Goal: Task Accomplishment & Management: Manage account settings

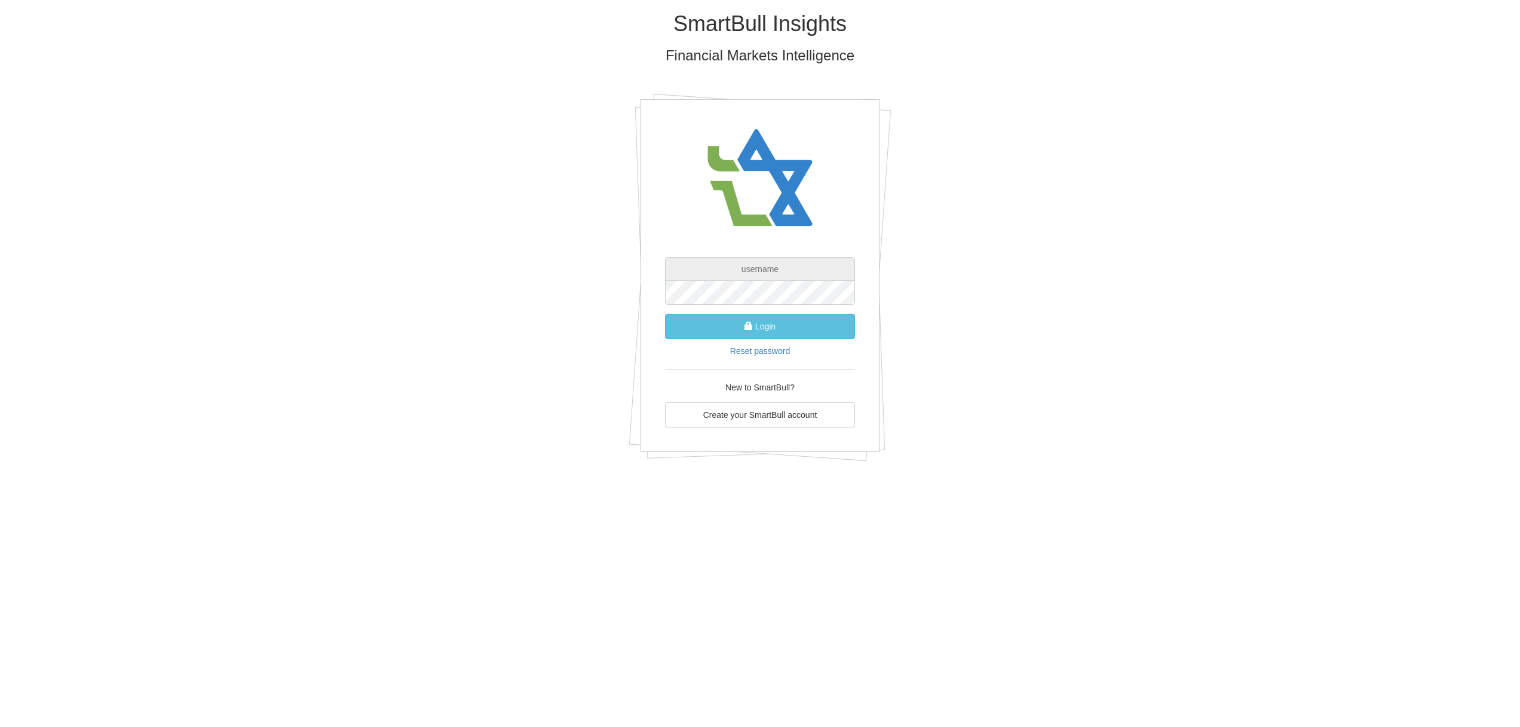
click at [767, 269] on input "text" at bounding box center [760, 269] width 190 height 24
type input "[EMAIL_ADDRESS][DOMAIN_NAME]"
click at [762, 323] on button "Login" at bounding box center [760, 326] width 190 height 25
click at [761, 328] on button "Login" at bounding box center [760, 326] width 190 height 25
click at [759, 326] on button "Login" at bounding box center [760, 326] width 190 height 25
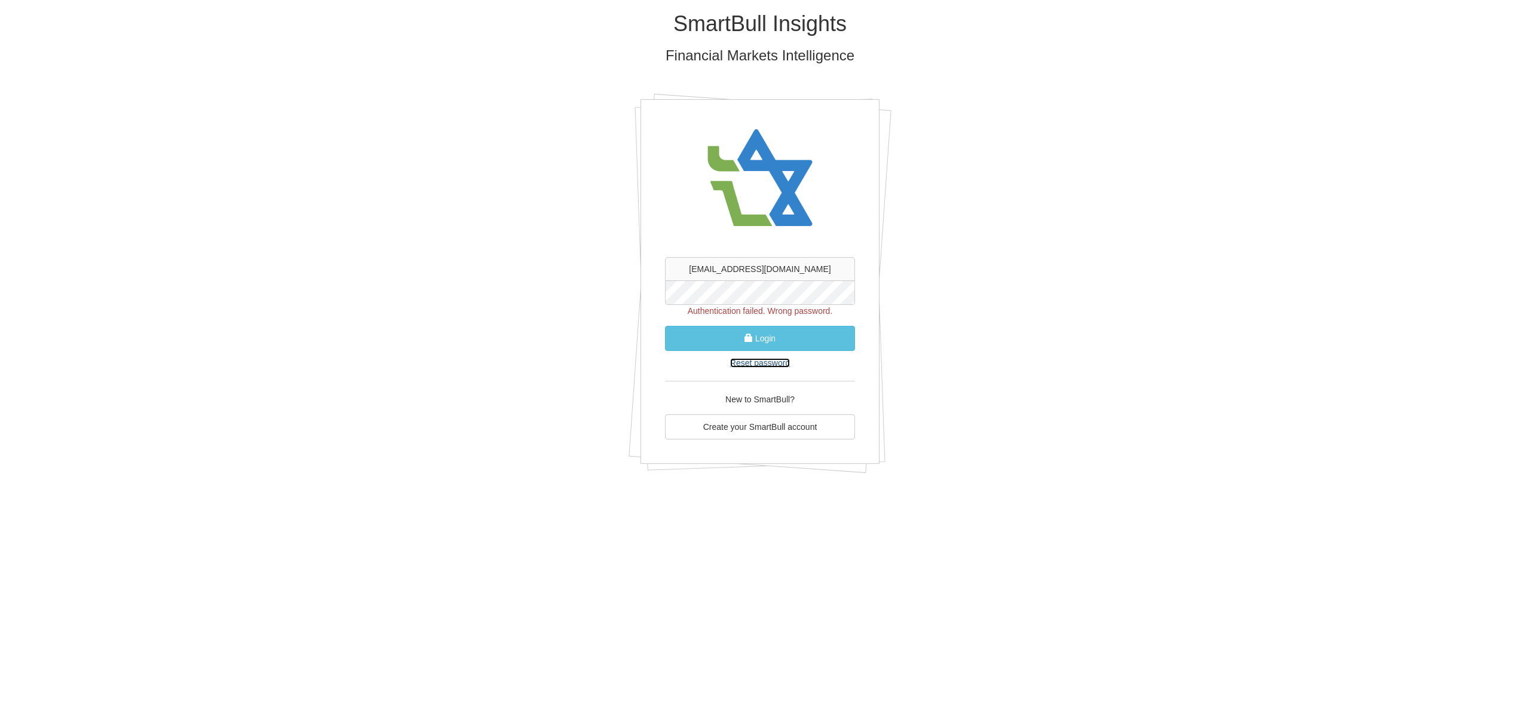
click at [765, 362] on link "Reset password" at bounding box center [760, 363] width 60 height 10
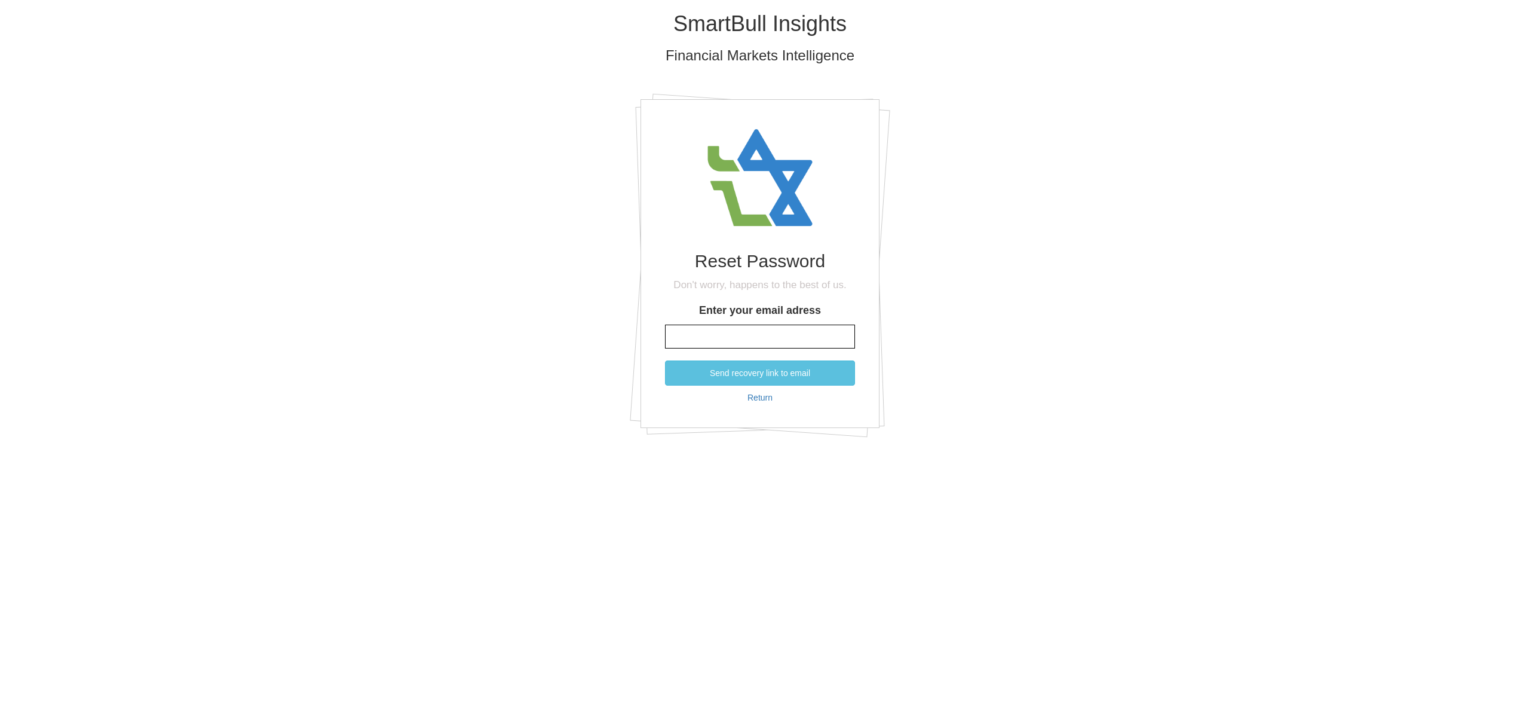
click at [741, 335] on input "Enter your email adress" at bounding box center [760, 336] width 190 height 24
type input "[EMAIL_ADDRESS][DOMAIN_NAME]"
click at [757, 373] on button "Send recovery link to email" at bounding box center [760, 372] width 190 height 25
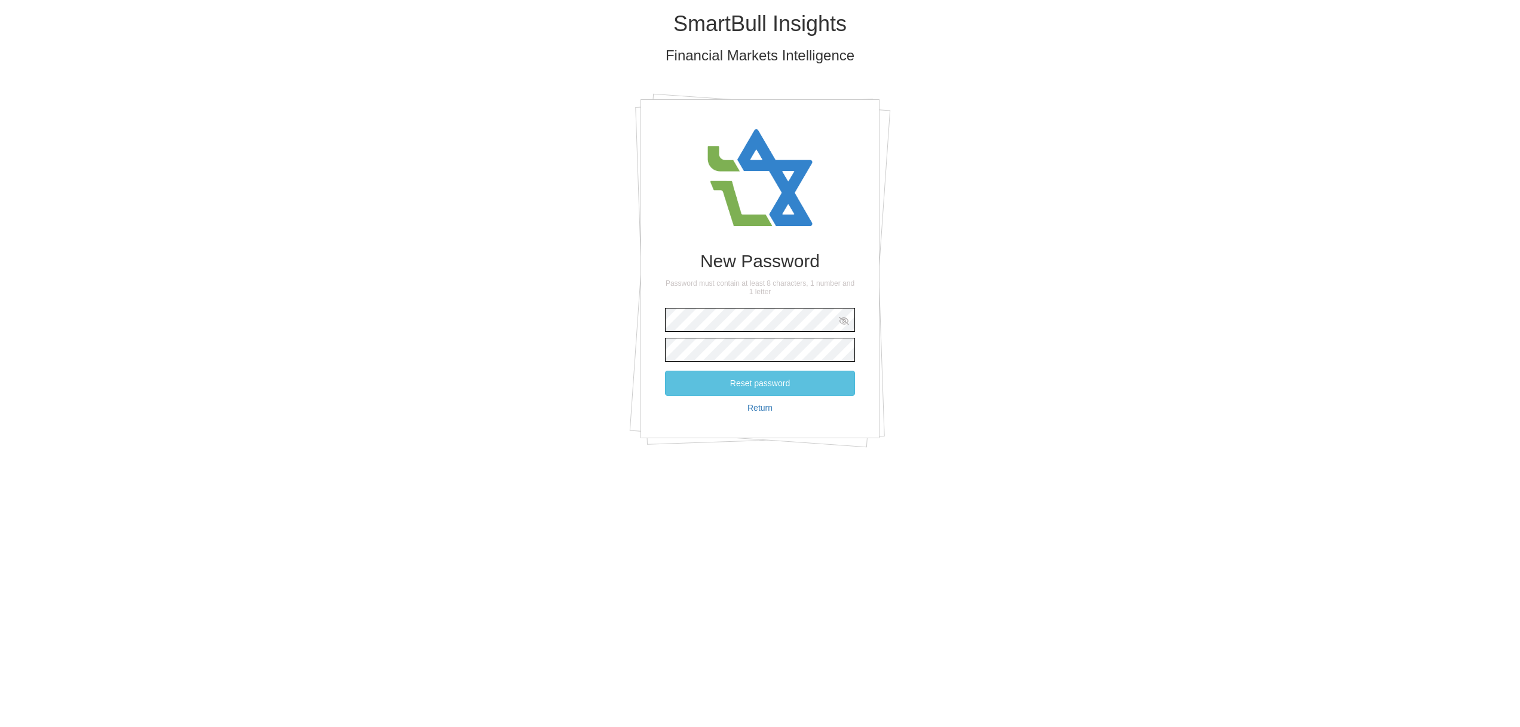
click at [844, 322] on icon at bounding box center [843, 321] width 11 height 8
click at [758, 380] on button "Reset password" at bounding box center [760, 382] width 190 height 25
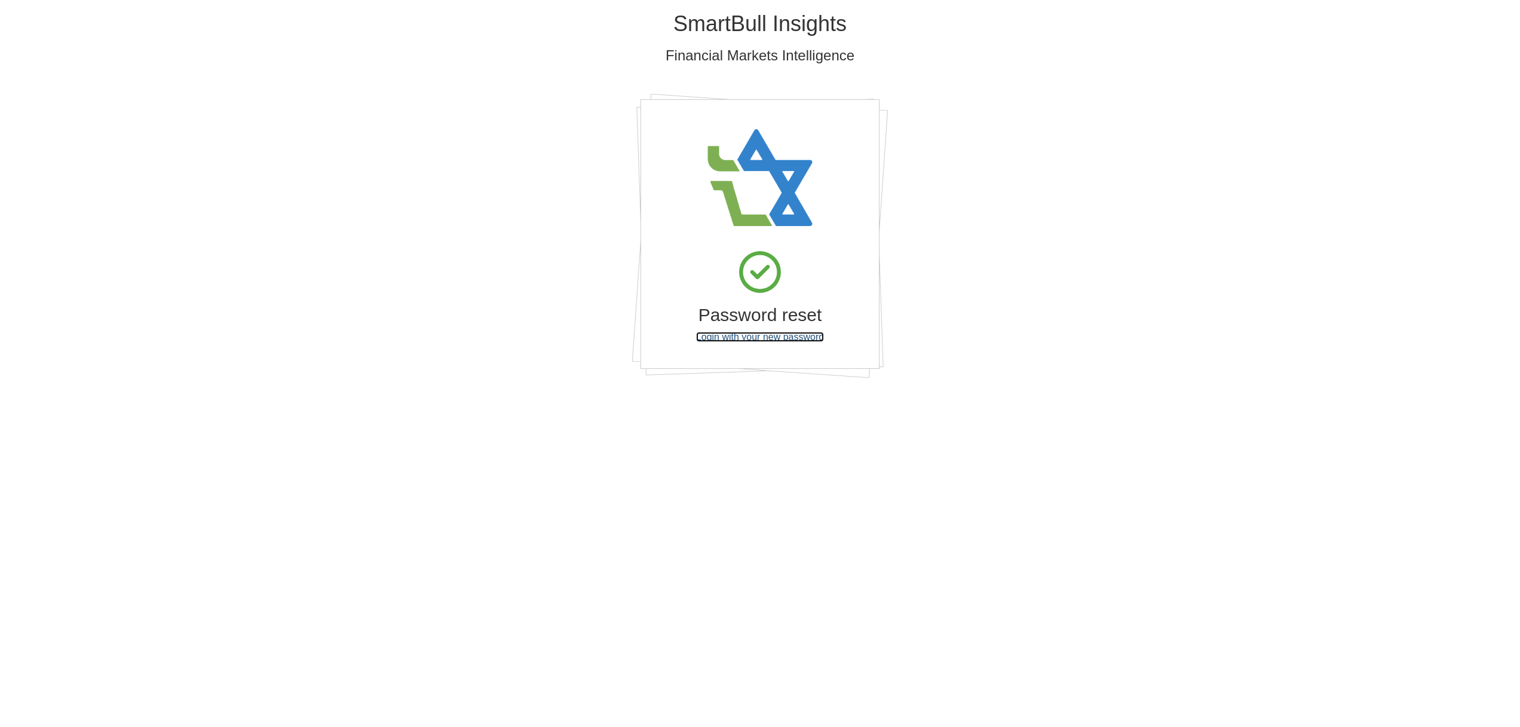
click at [769, 340] on link "Login with your new password" at bounding box center [760, 337] width 128 height 10
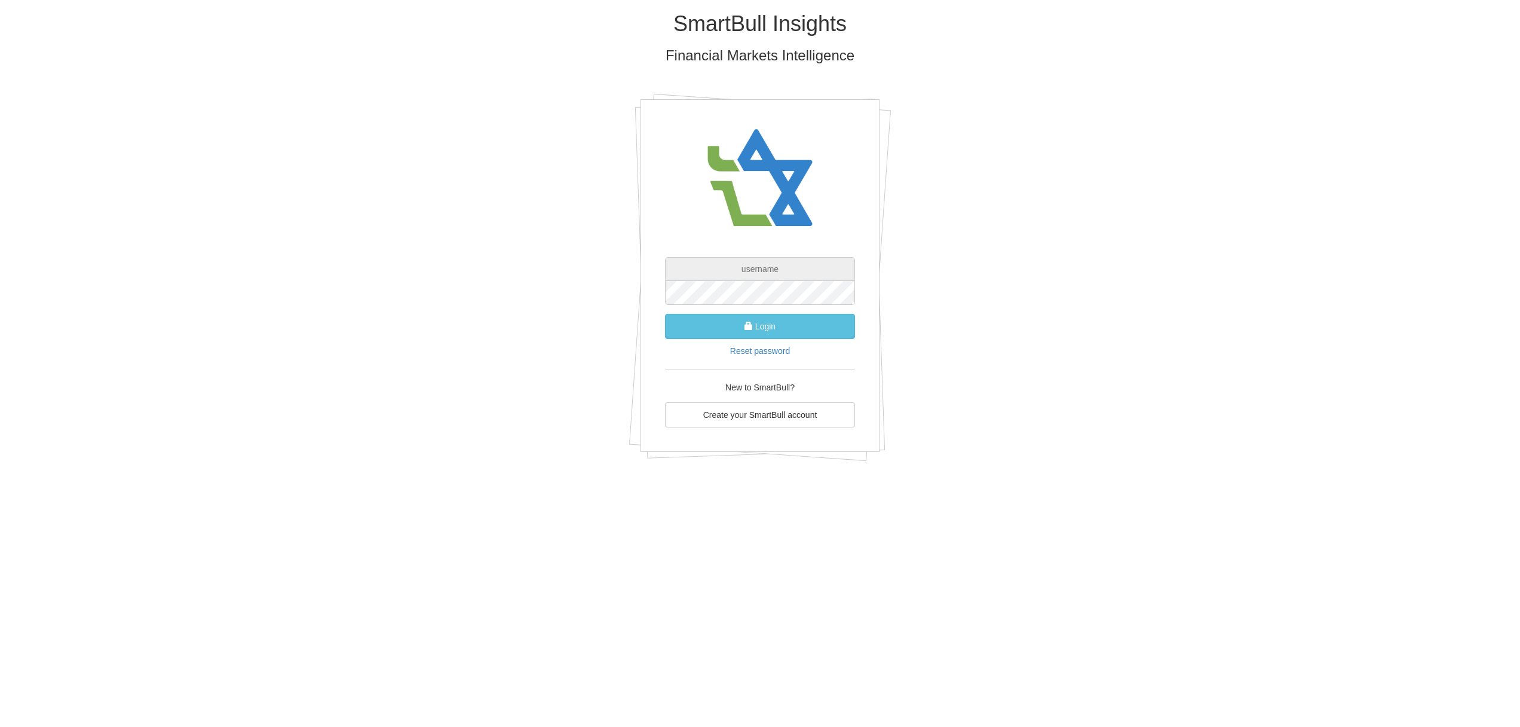
click at [770, 269] on input "text" at bounding box center [760, 269] width 190 height 24
click at [766, 269] on input "text" at bounding box center [760, 269] width 190 height 24
type input "D"
type input "[EMAIL_ADDRESS][DOMAIN_NAME]"
click at [774, 328] on button "Login" at bounding box center [760, 326] width 190 height 25
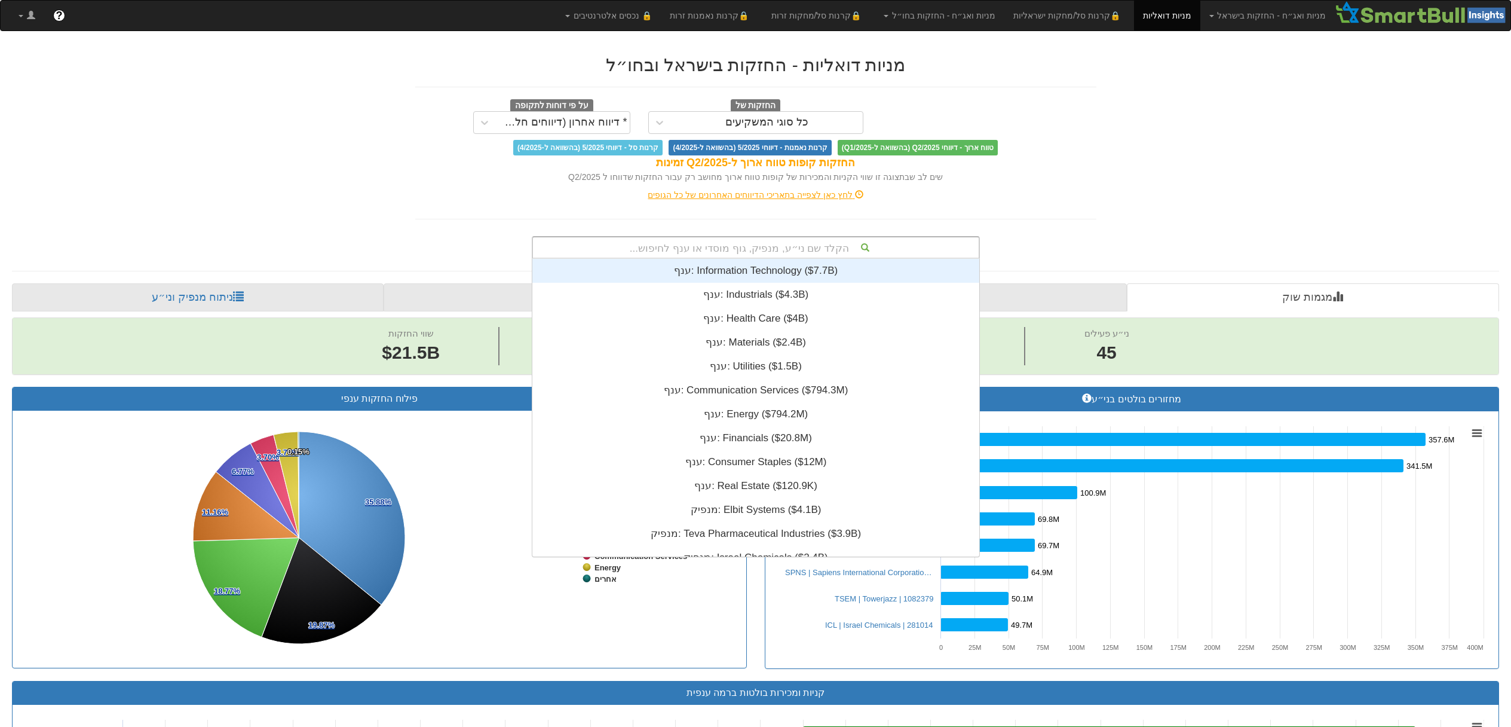
click at [780, 245] on div "הקלד שם ני״ע, מנפיק, גוף מוסדי או ענף לחיפוש..." at bounding box center [756, 247] width 446 height 20
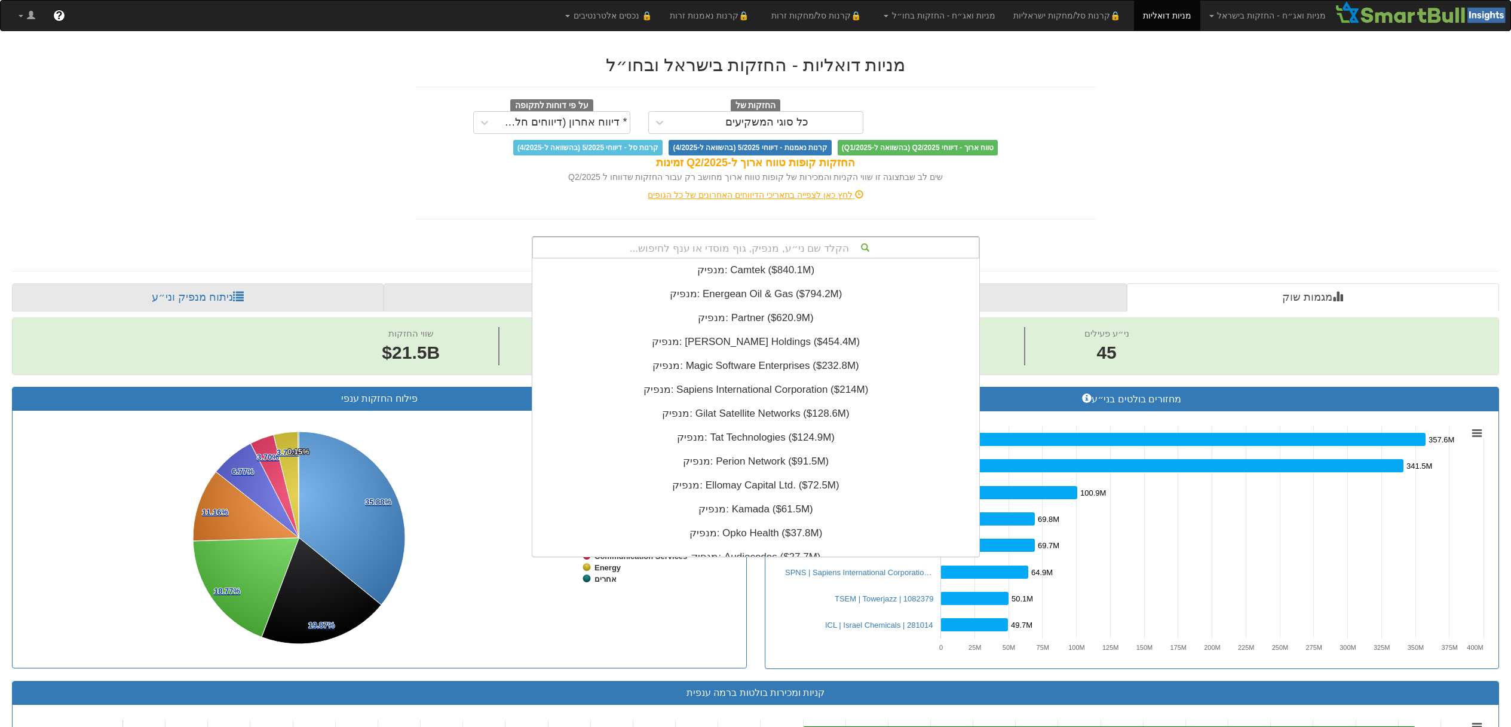
scroll to position [542, 0]
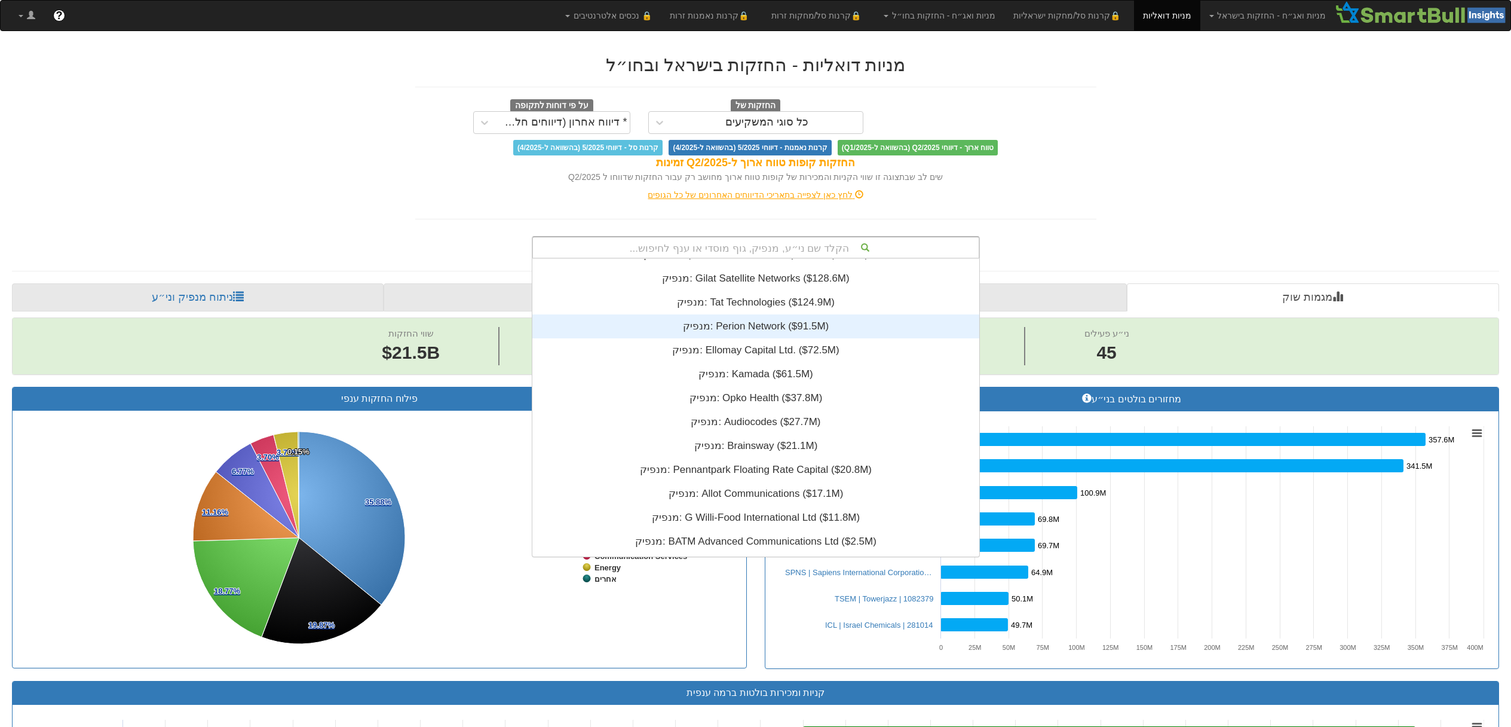
click at [760, 324] on div "מנפיק: ‎Perion Network ‎($91.5M)‏" at bounding box center [755, 326] width 447 height 24
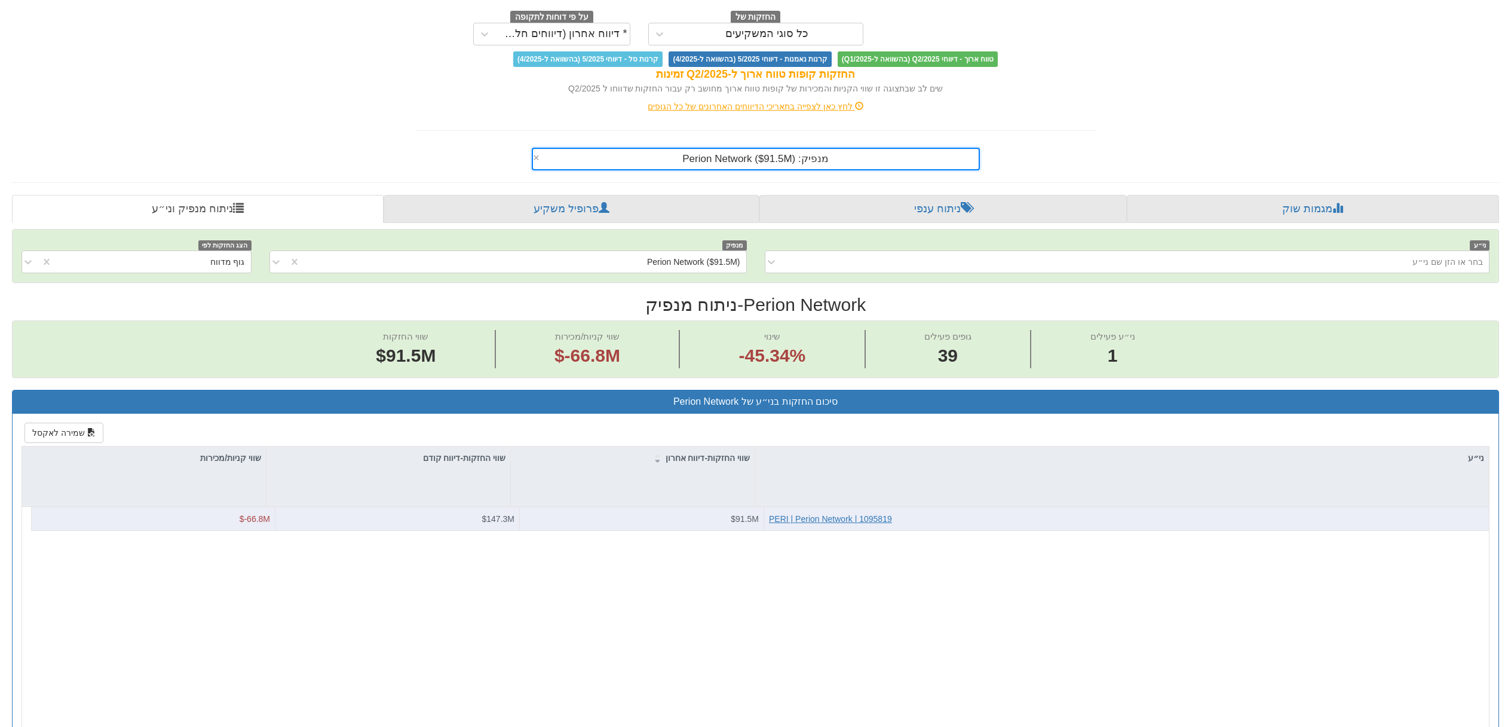
scroll to position [102, 0]
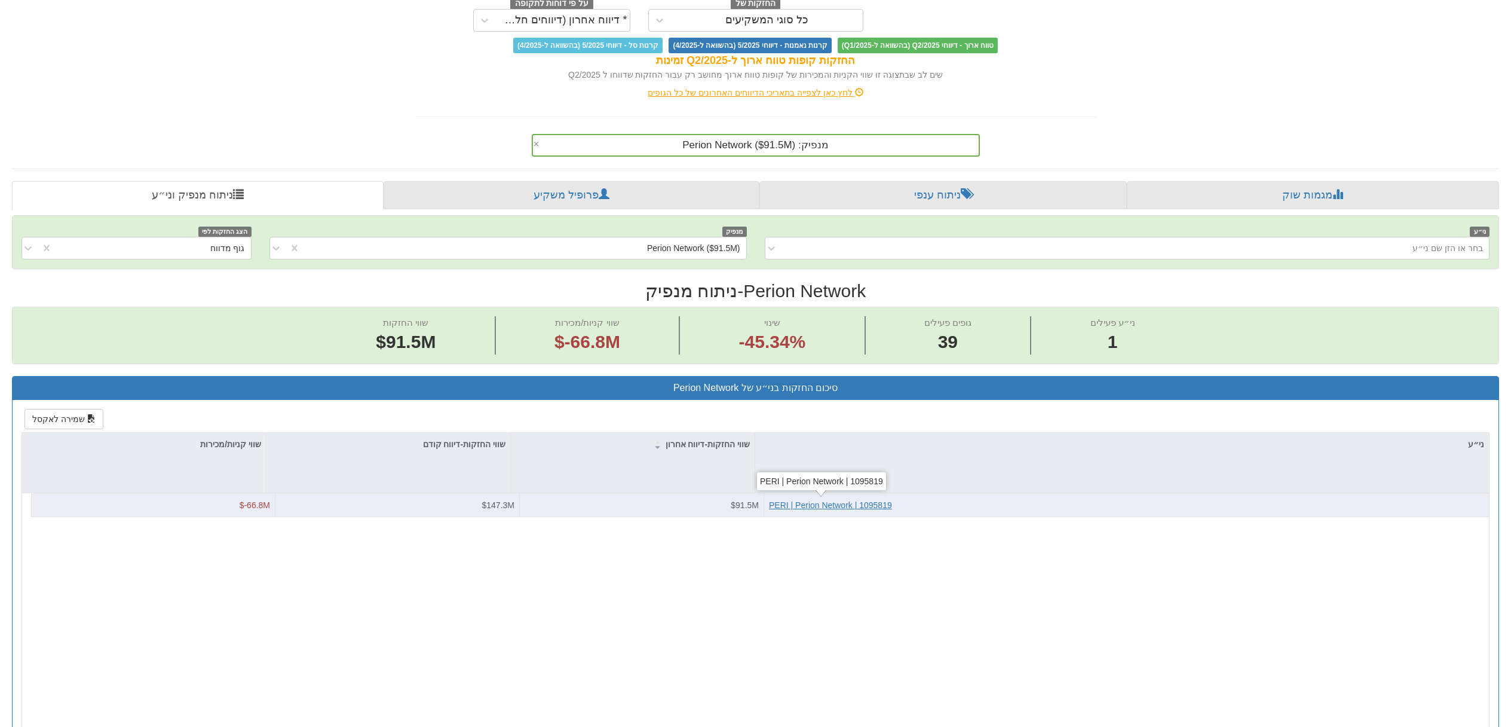
click at [795, 504] on div "PERI | Perion Network | 1095819" at bounding box center [830, 505] width 123 height 12
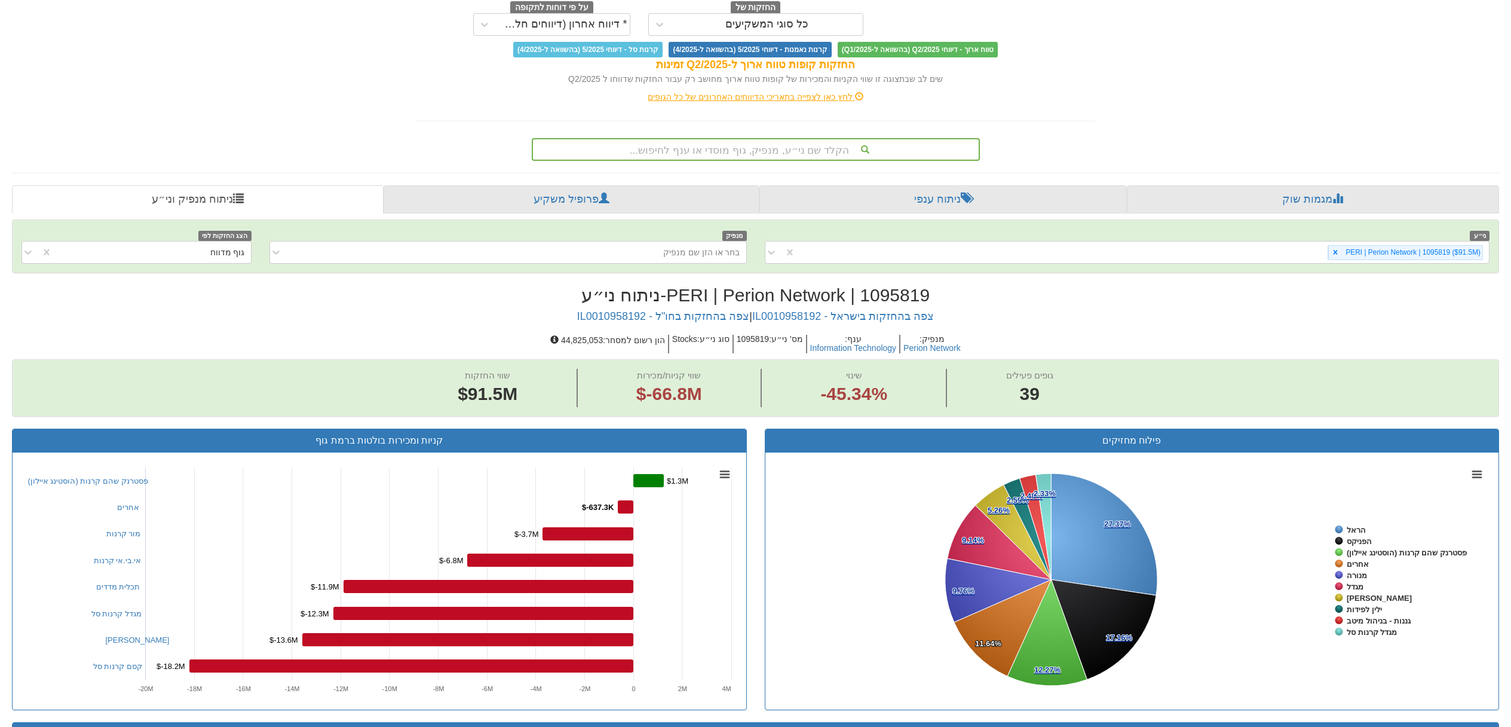
scroll to position [157, 0]
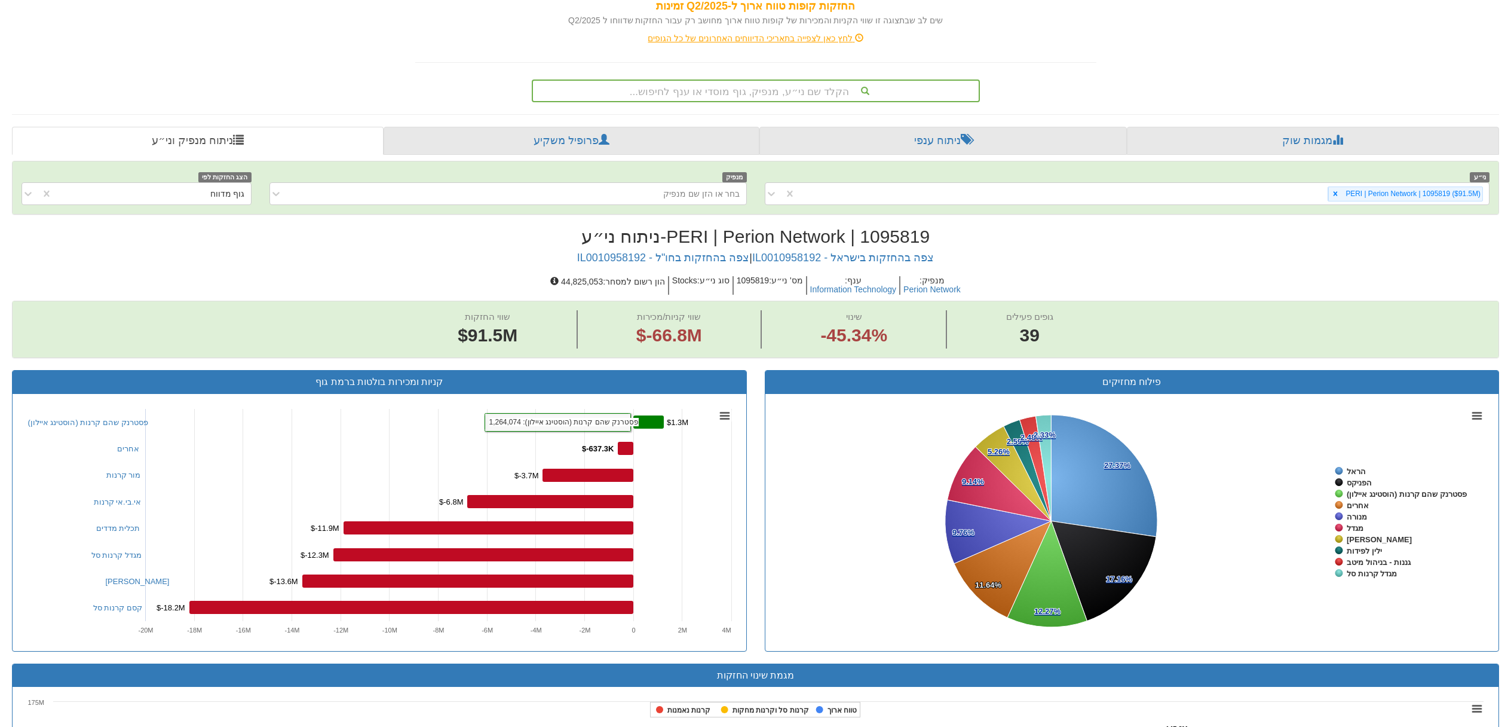
click at [655, 424] on rect at bounding box center [648, 421] width 30 height 13
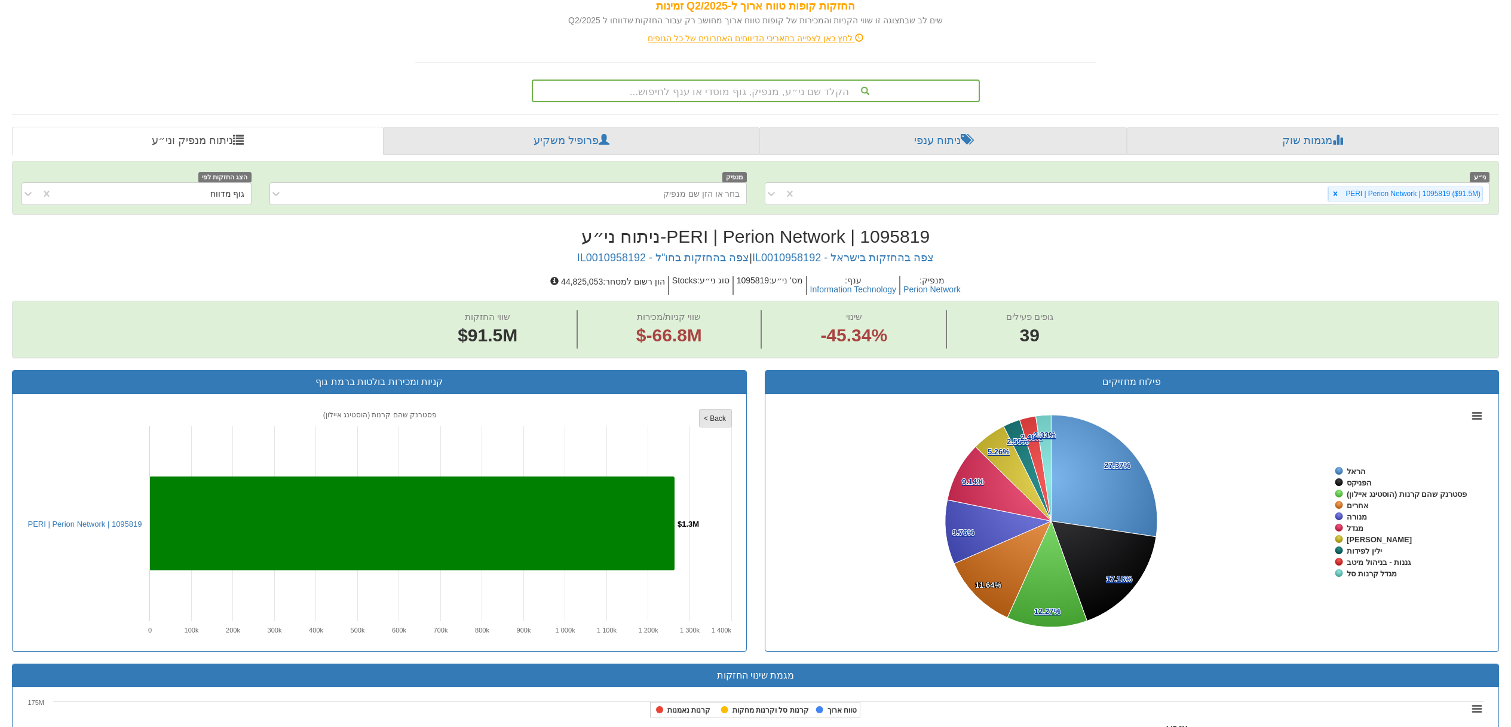
click at [713, 419] on tspan "< Back" at bounding box center [715, 418] width 23 height 8
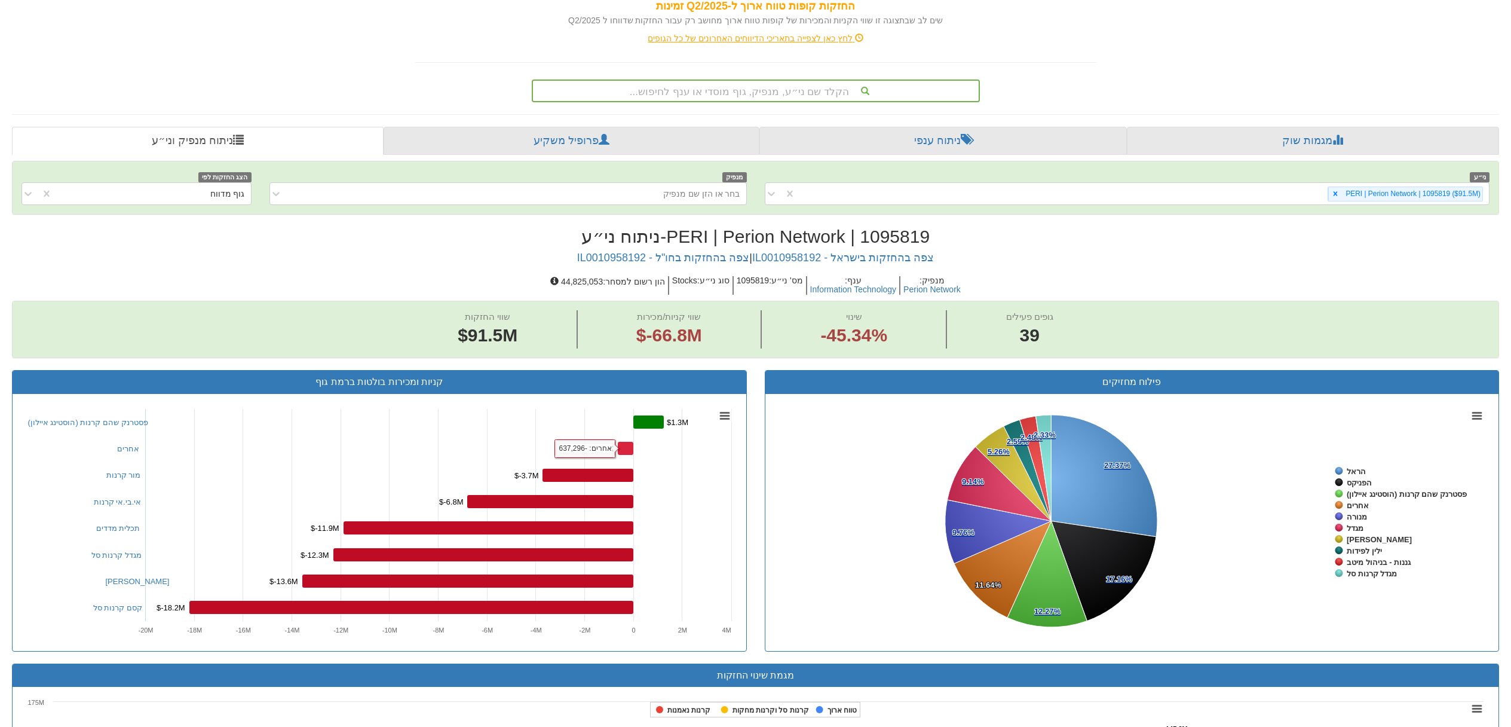
click at [628, 450] on rect at bounding box center [626, 448] width 16 height 13
click at [626, 451] on rect at bounding box center [626, 448] width 16 height 13
click at [643, 449] on rect at bounding box center [379, 522] width 715 height 239
click at [623, 448] on rect at bounding box center [626, 448] width 16 height 13
click at [638, 452] on rect at bounding box center [379, 522] width 715 height 239
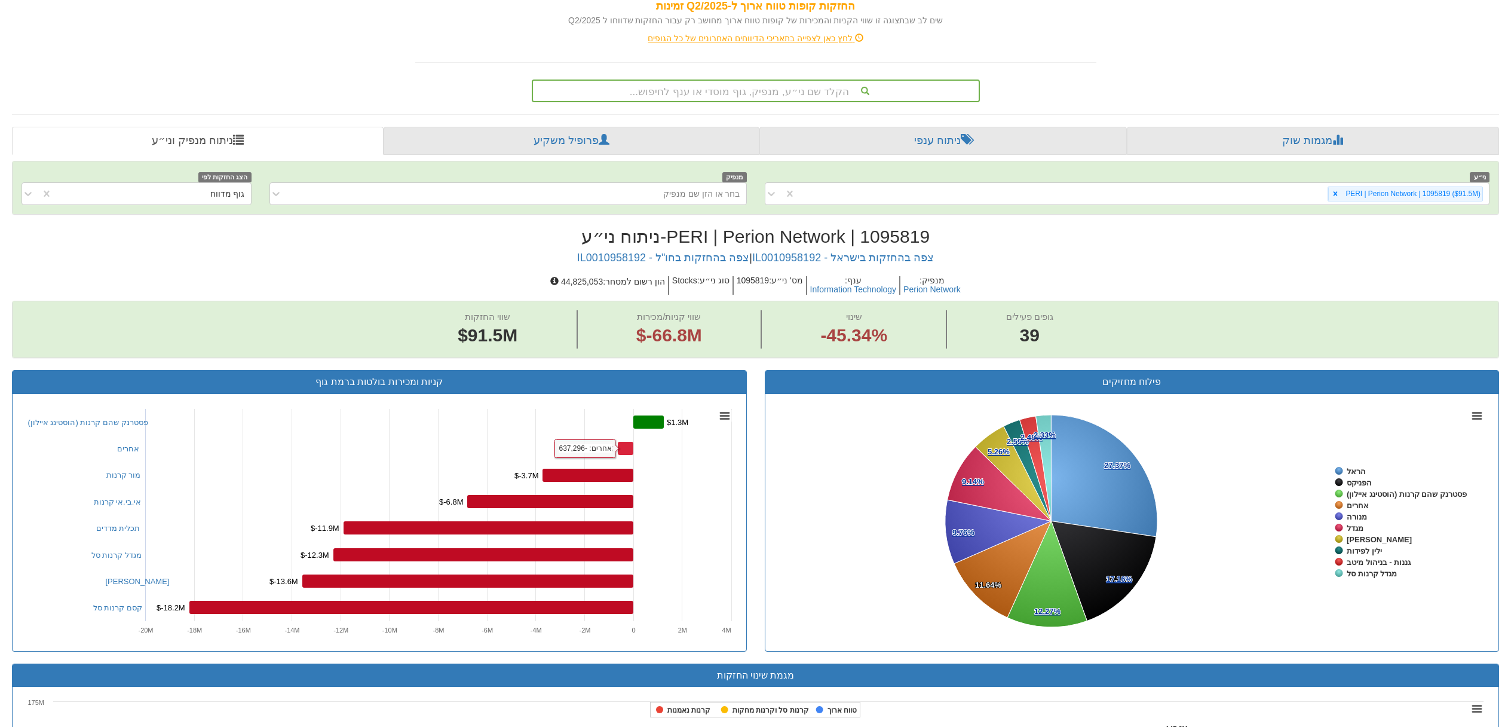
click at [592, 447] on tspan "$-637.3K" at bounding box center [598, 448] width 32 height 9
click at [576, 449] on rect at bounding box center [379, 522] width 715 height 239
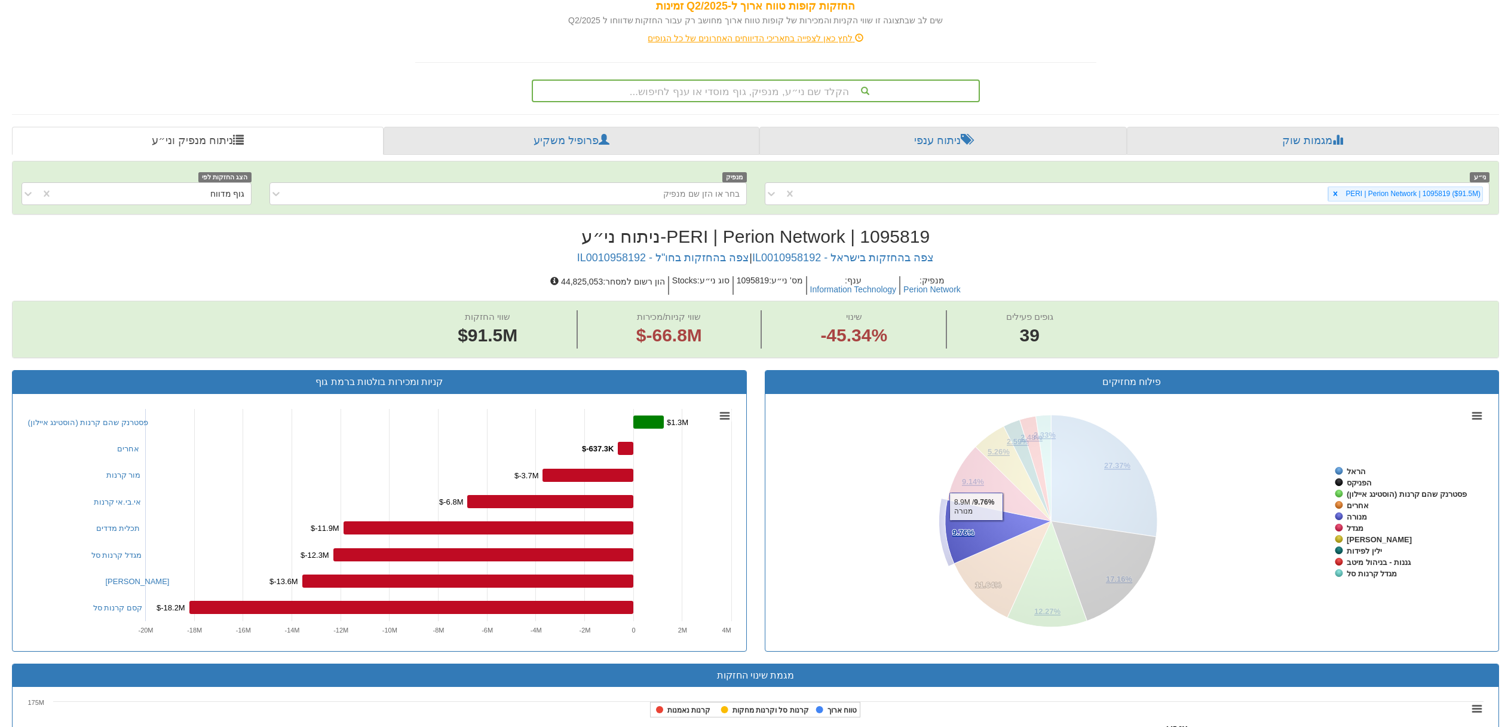
click at [976, 529] on icon at bounding box center [998, 531] width 106 height 64
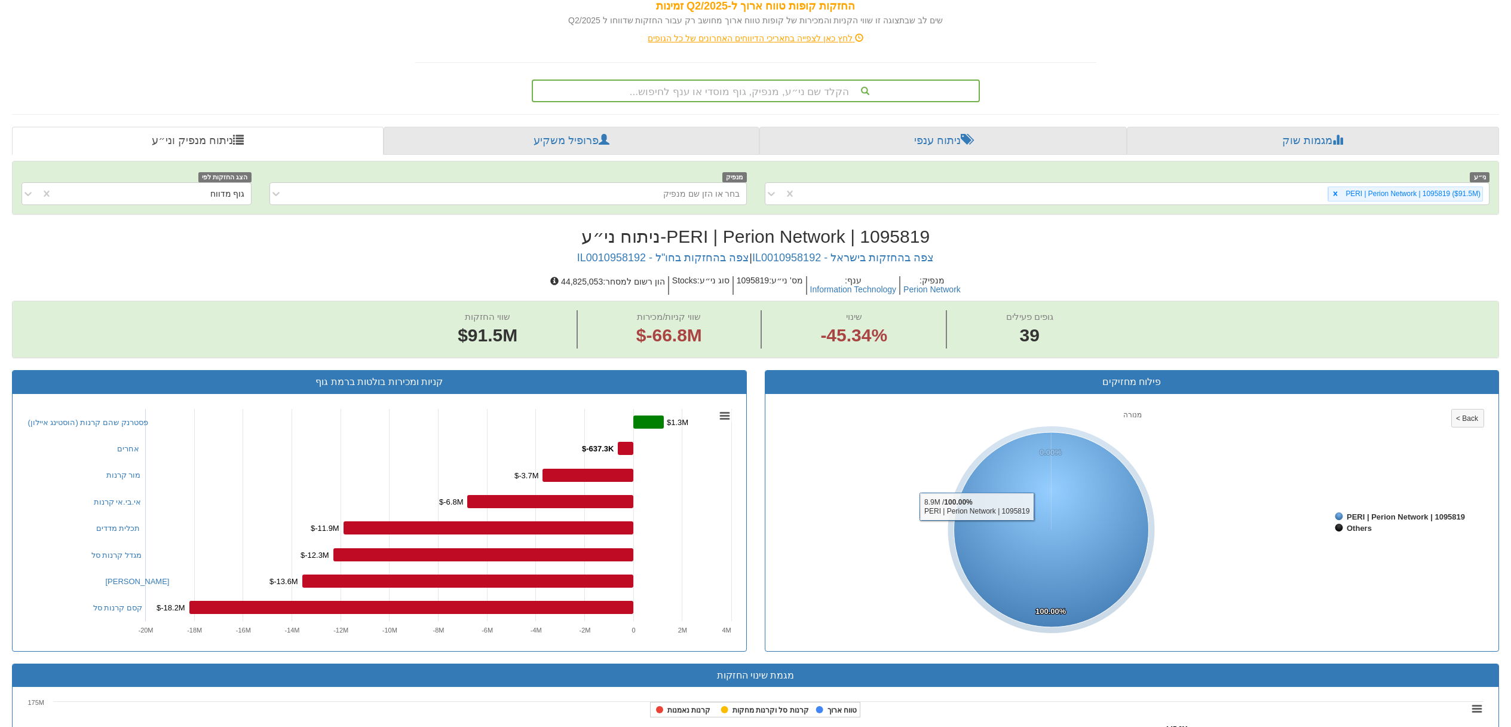
click at [976, 529] on icon at bounding box center [1051, 529] width 195 height 195
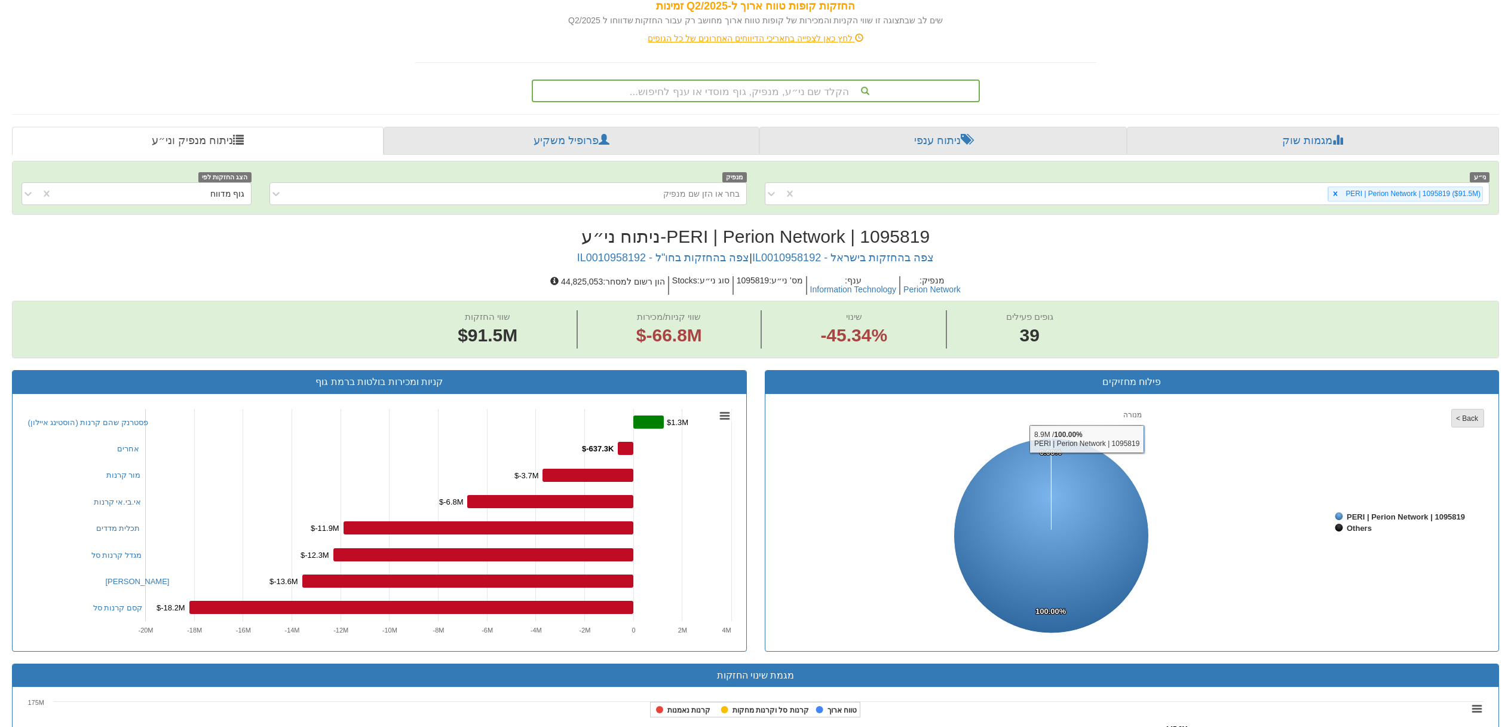
click at [1472, 419] on tspan "< Back" at bounding box center [1467, 418] width 23 height 8
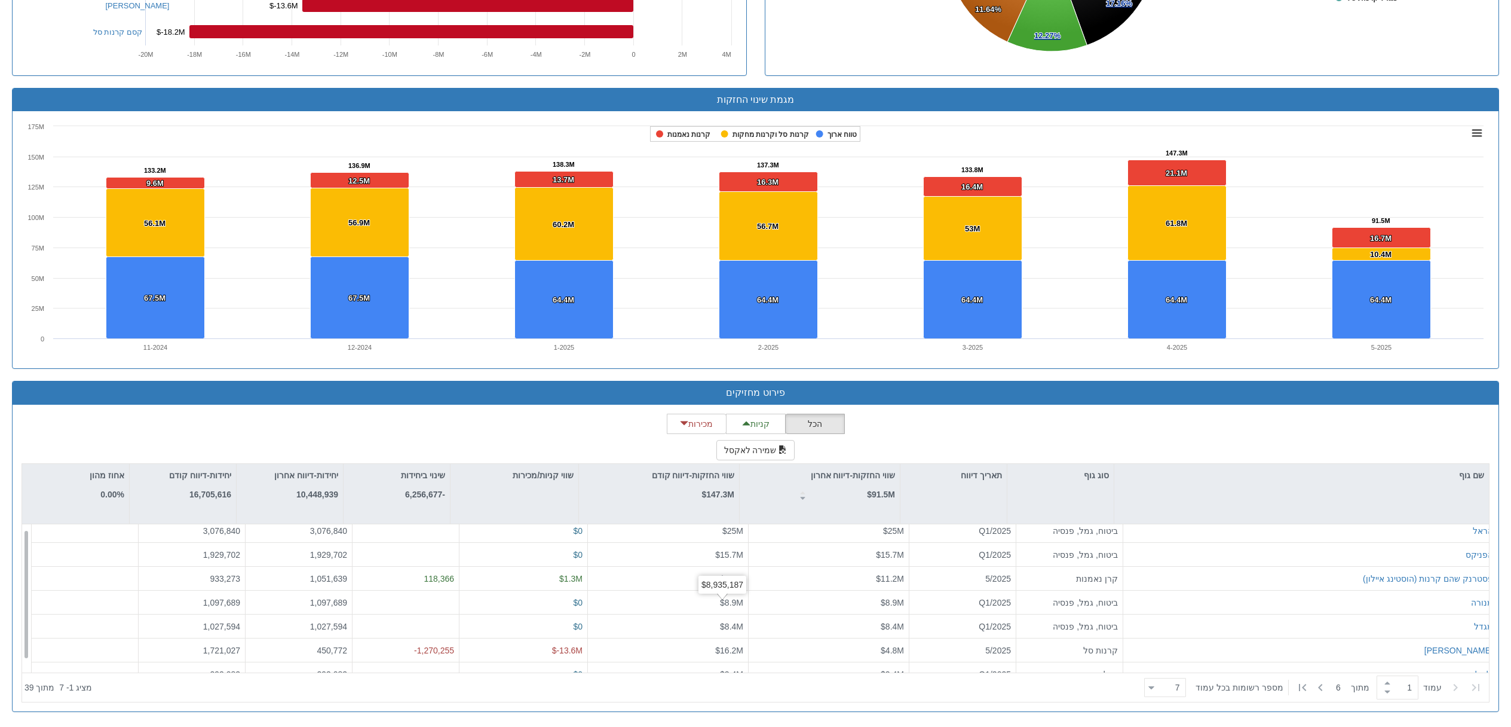
scroll to position [19, 0]
click at [1389, 685] on span at bounding box center [1387, 682] width 13 height 9
click at [1390, 683] on span at bounding box center [1387, 682] width 13 height 9
click at [1390, 684] on span at bounding box center [1387, 682] width 13 height 9
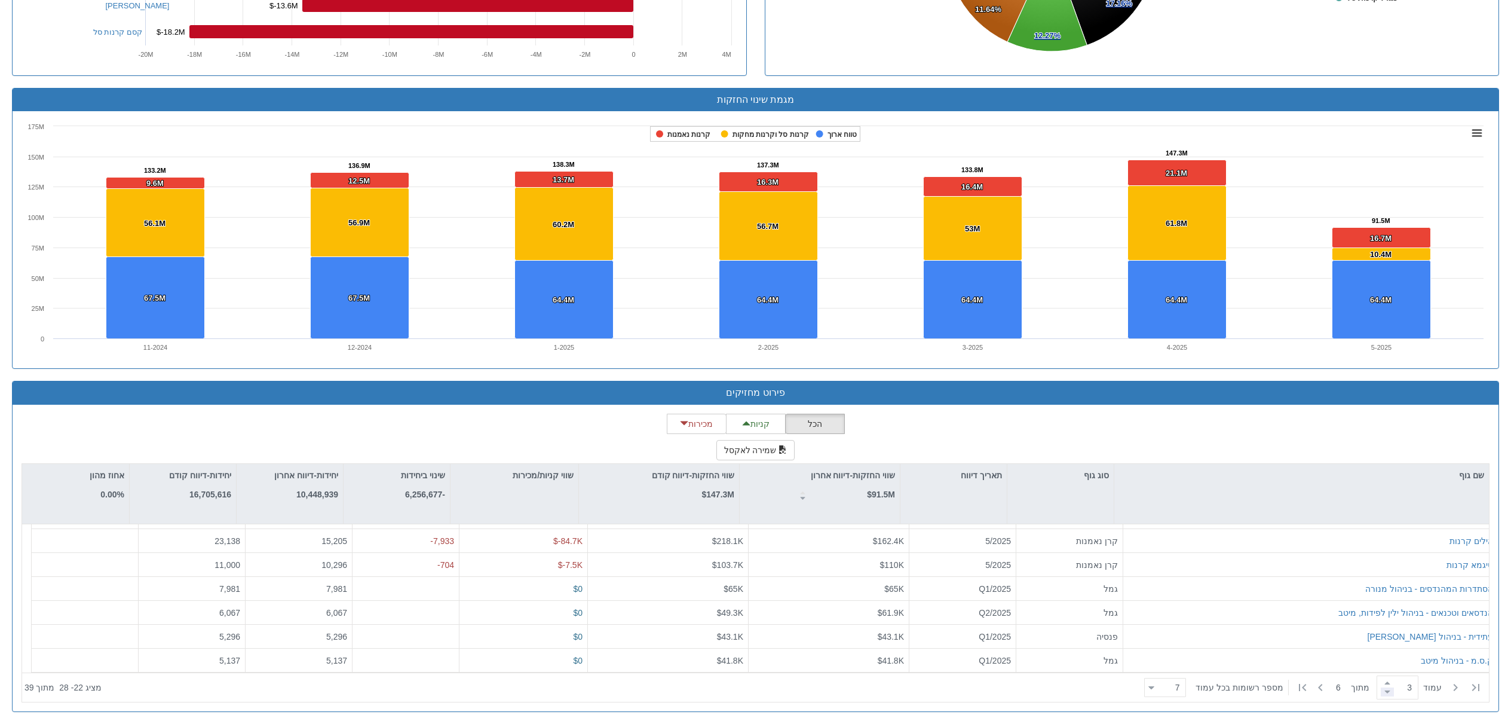
click at [1389, 692] on span at bounding box center [1387, 691] width 13 height 9
click at [1393, 682] on span at bounding box center [1387, 682] width 13 height 9
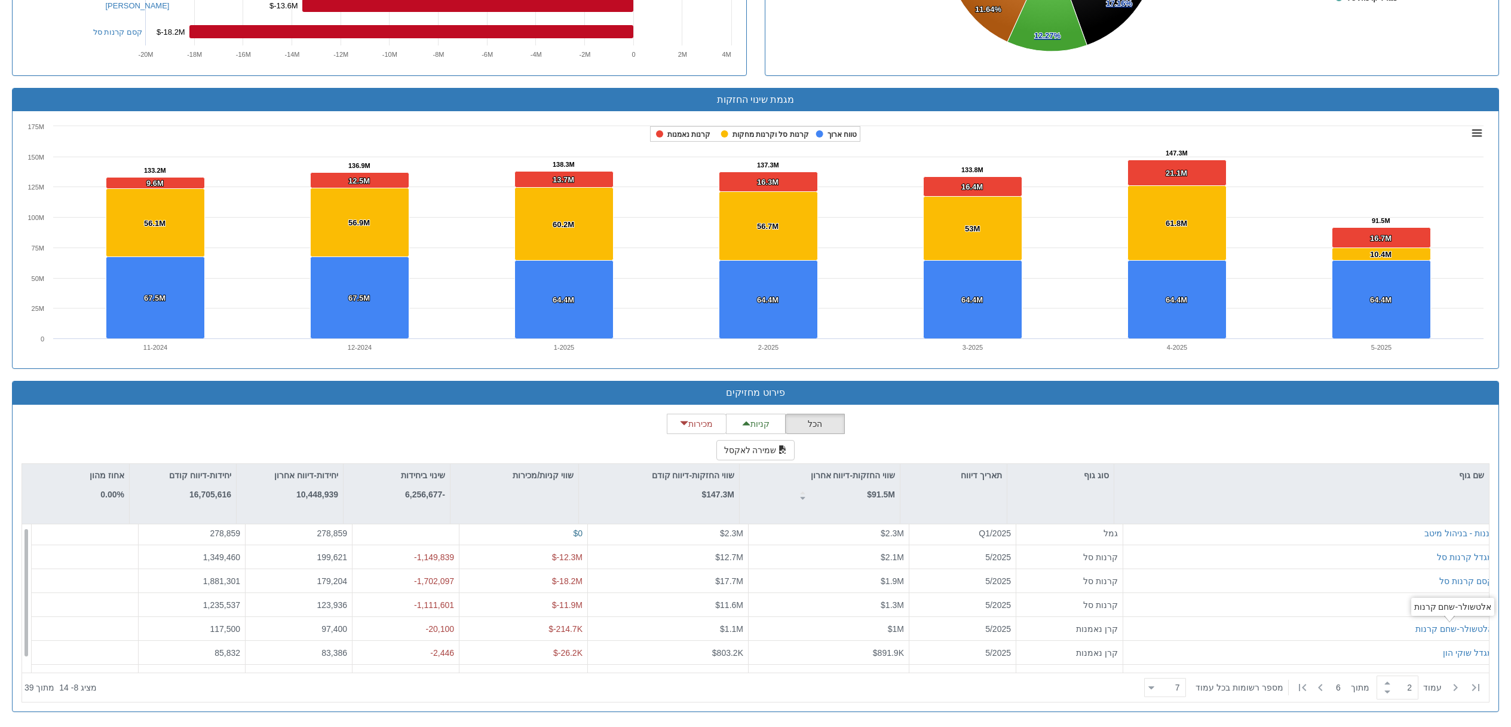
scroll to position [19, 0]
click at [1390, 683] on span at bounding box center [1387, 682] width 13 height 9
click at [1389, 684] on span at bounding box center [1387, 682] width 13 height 9
click at [1388, 684] on span at bounding box center [1387, 682] width 13 height 9
click at [1387, 683] on span at bounding box center [1387, 682] width 13 height 9
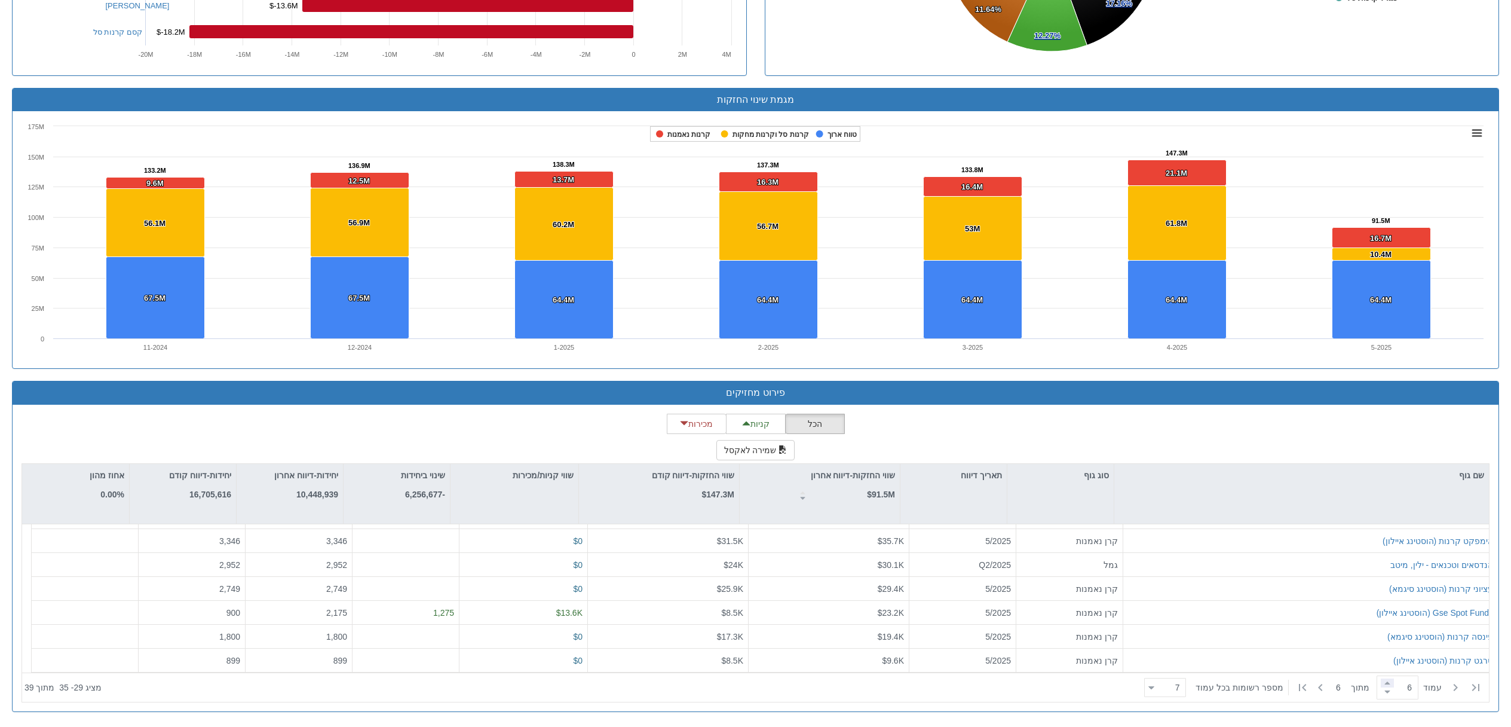
type input "6"
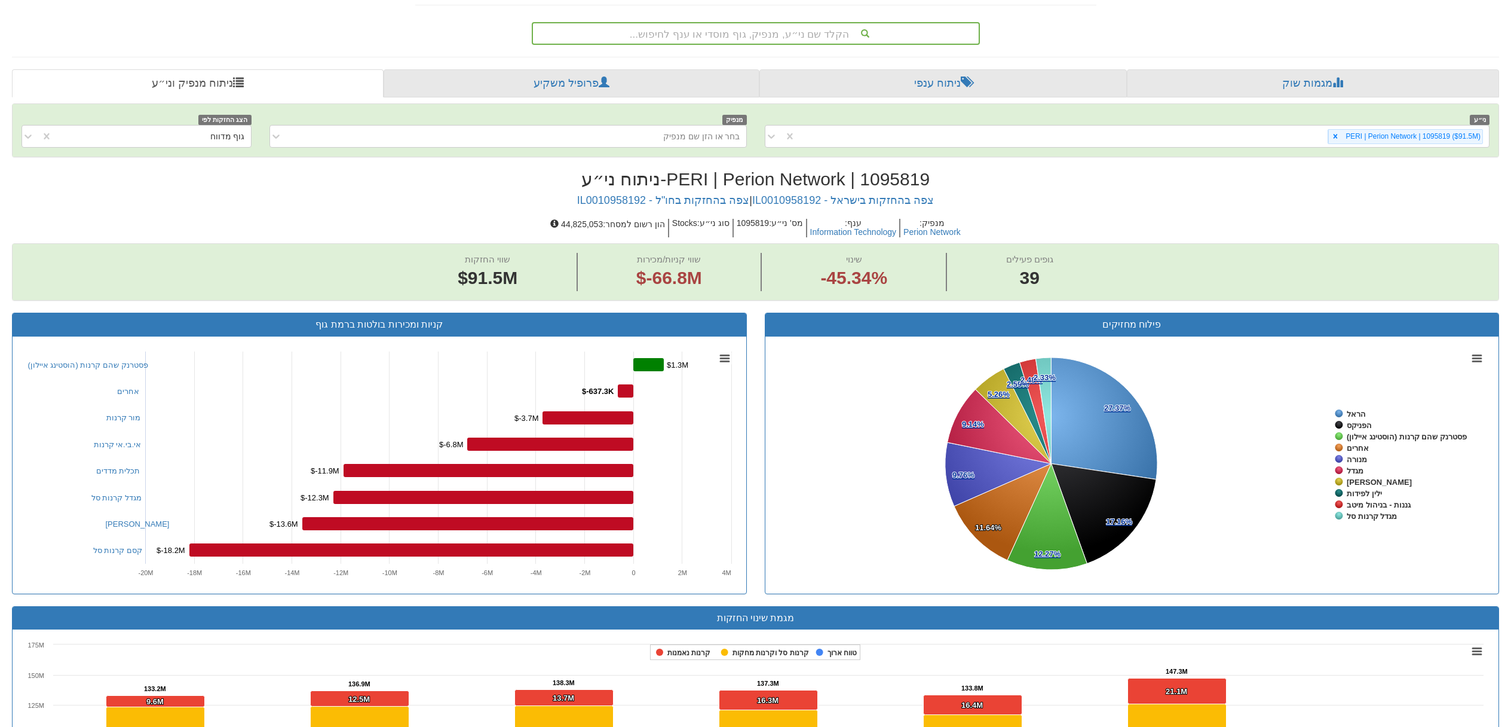
scroll to position [166, 0]
